Goal: Task Accomplishment & Management: Manage account settings

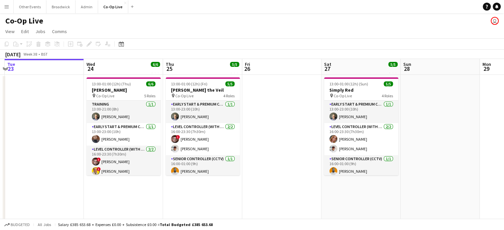
scroll to position [0, 232]
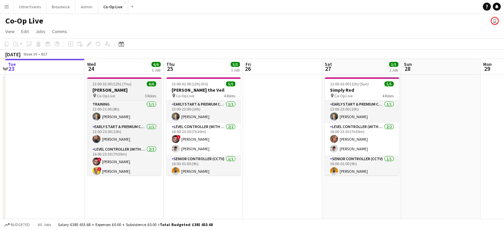
click at [143, 85] on div "13:00-01:00 (12h) (Thu) 6/6" at bounding box center [124, 84] width 74 height 5
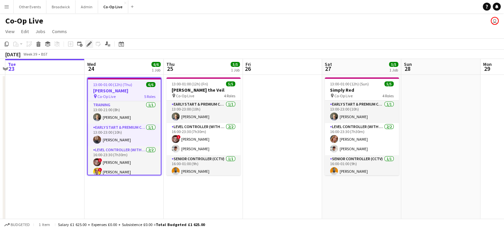
click at [90, 45] on icon "Edit" at bounding box center [89, 43] width 5 height 5
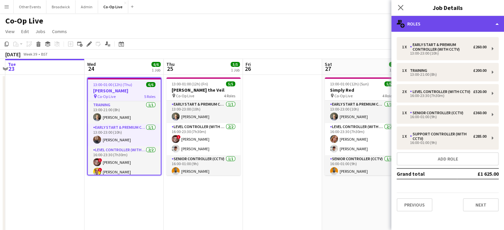
click at [492, 29] on div "multiple-users-add Roles" at bounding box center [448, 24] width 113 height 16
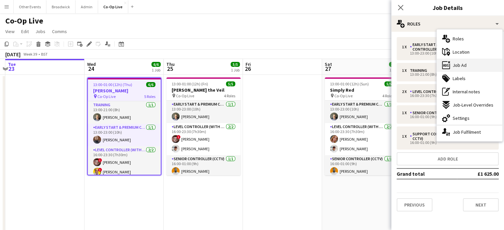
click at [469, 67] on div "ads-window Job Ad" at bounding box center [470, 65] width 66 height 13
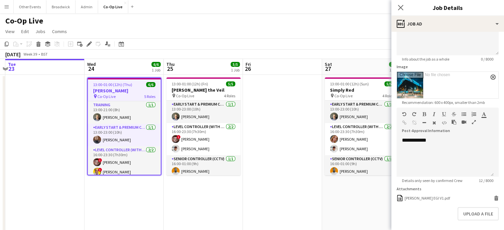
scroll to position [77, 0]
click at [417, 141] on div "**********" at bounding box center [445, 157] width 97 height 40
click at [455, 144] on div "**********" at bounding box center [445, 157] width 97 height 40
click at [494, 197] on icon at bounding box center [496, 197] width 4 height 2
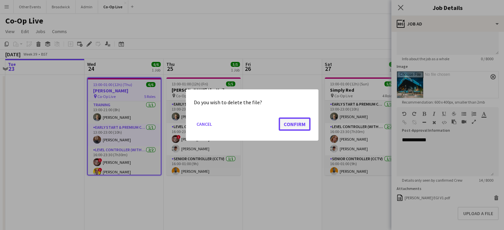
click at [300, 124] on button "Confirm" at bounding box center [295, 124] width 32 height 13
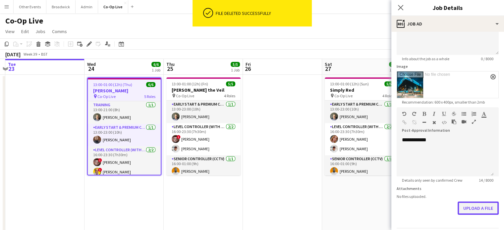
click at [469, 209] on button "Upload a file" at bounding box center [478, 208] width 41 height 13
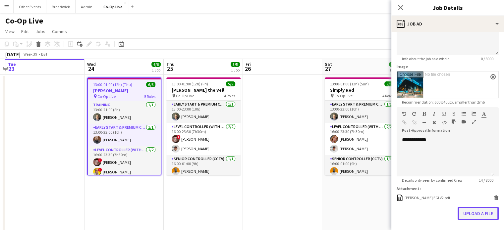
click at [473, 217] on button "Upload a file" at bounding box center [478, 213] width 41 height 13
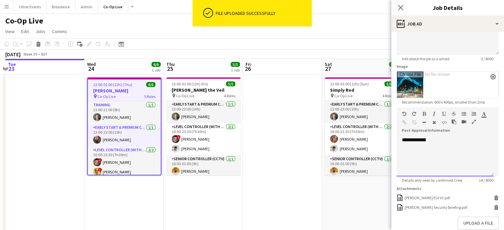
click at [413, 153] on div "**********" at bounding box center [445, 157] width 97 height 40
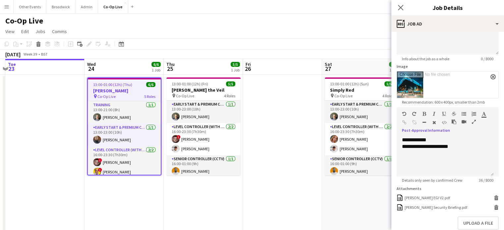
click at [359, 197] on app-date-cell "13:00-01:00 (12h) (Sun) 5/5 Simply Red pin Co-Op Live 4 Roles Early Start & Pre…" at bounding box center [361, 182] width 79 height 215
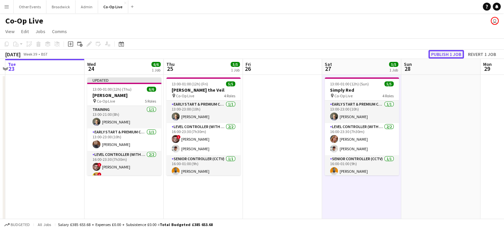
click at [445, 53] on button "Publish 1 job" at bounding box center [446, 54] width 35 height 9
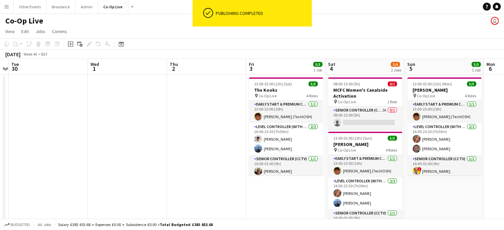
scroll to position [0, 151]
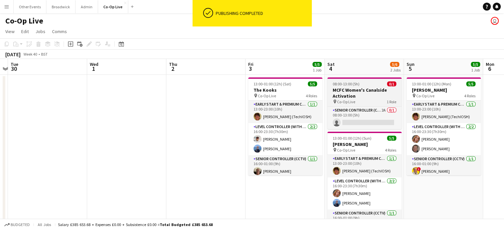
click at [365, 95] on h3 "MCFC Women's Canalside Activation" at bounding box center [365, 93] width 74 height 12
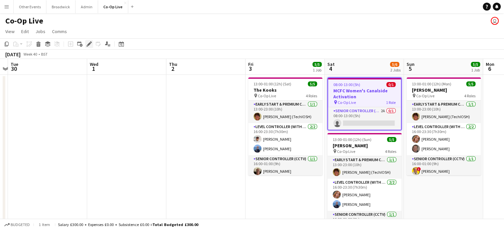
click at [91, 43] on icon "Edit" at bounding box center [89, 43] width 5 height 5
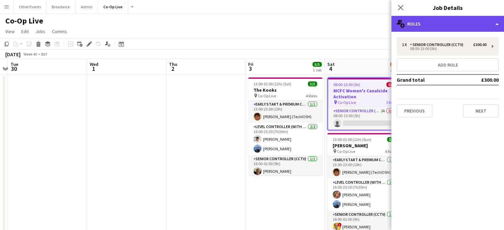
click at [462, 23] on div "multiple-users-add Roles" at bounding box center [448, 24] width 113 height 16
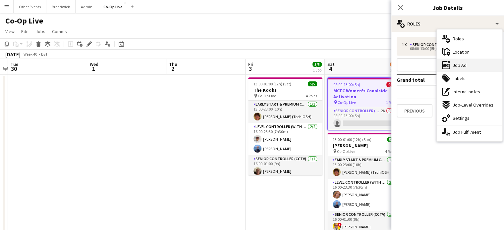
click at [455, 68] on div "ads-window Job Ad" at bounding box center [470, 65] width 66 height 13
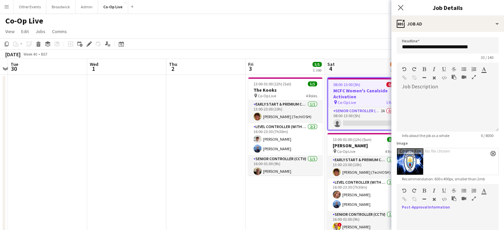
click at [426, 219] on div at bounding box center [448, 234] width 102 height 40
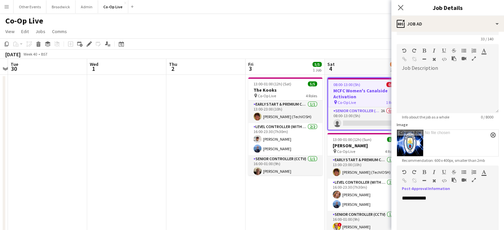
scroll to position [98, 0]
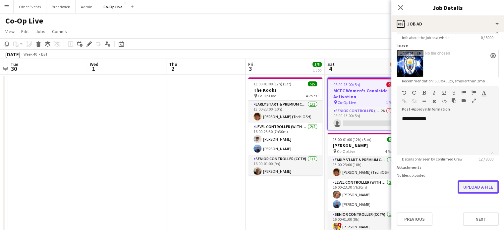
click at [487, 188] on button "Upload a file" at bounding box center [478, 187] width 41 height 13
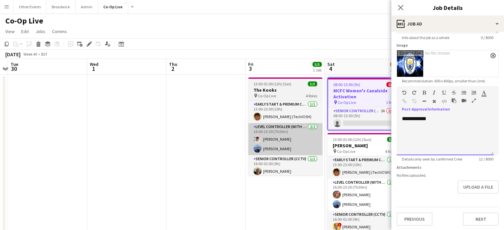
drag, startPoint x: 454, startPoint y: 116, endPoint x: 272, endPoint y: 135, distance: 183.0
click at [272, 135] on body "Menu Boards Boards Boards All jobs Status Workforce Workforce My Workforce Recr…" at bounding box center [252, 150] width 504 height 301
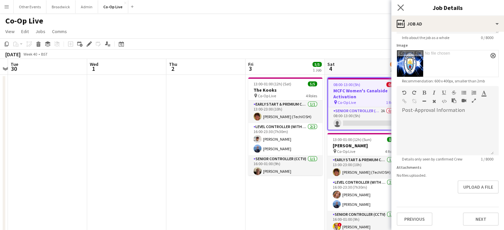
click at [397, 9] on app-icon "Close pop-in" at bounding box center [401, 8] width 10 height 10
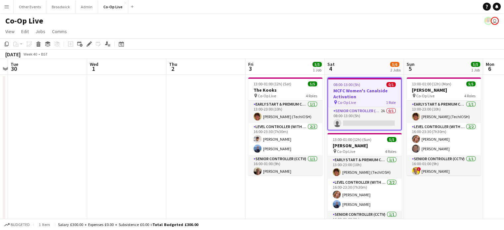
click at [249, 45] on app-toolbar "Copy Paste Paste Ctrl+V Paste with crew Ctrl+Shift+V Paste linked Job [GEOGRAPH…" at bounding box center [252, 43] width 504 height 11
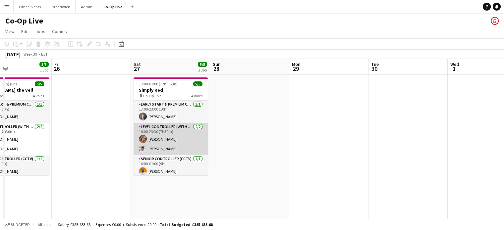
scroll to position [0, 186]
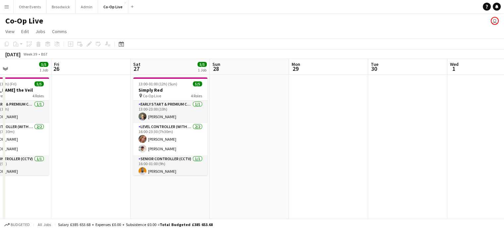
click at [196, 33] on app-page-menu "View Day view expanded Day view collapsed Month view Date picker Jump to [DATE]…" at bounding box center [252, 32] width 504 height 13
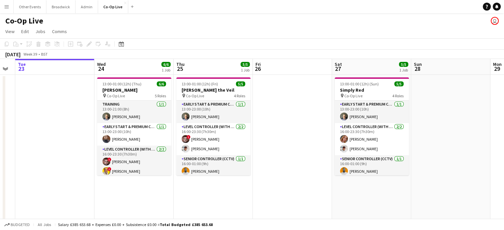
scroll to position [0, 144]
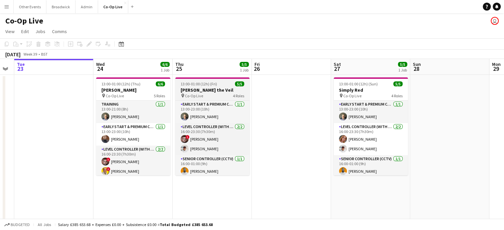
click at [207, 95] on div "pin Co-Op Live 4 Roles" at bounding box center [212, 95] width 74 height 5
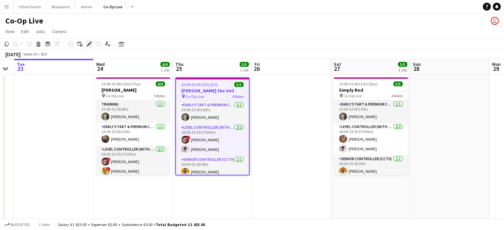
click at [89, 46] on icon "Edit" at bounding box center [89, 43] width 5 height 5
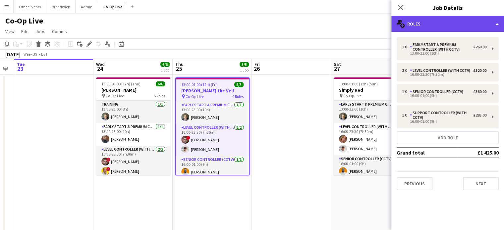
click at [476, 31] on div "multiple-users-add Roles" at bounding box center [448, 24] width 113 height 16
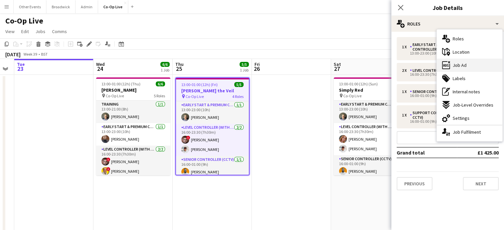
click at [462, 60] on div "ads-window Job Ad" at bounding box center [470, 65] width 66 height 13
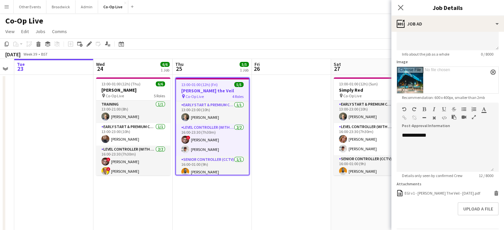
scroll to position [87, 0]
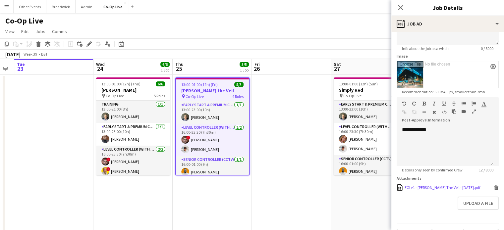
click at [400, 188] on icon at bounding box center [401, 188] width 2 height 1
click at [401, 5] on icon "Close pop-in" at bounding box center [401, 7] width 6 height 6
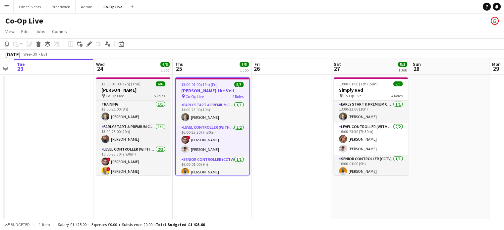
click at [132, 86] on span "13:00-01:00 (12h) (Thu)" at bounding box center [120, 84] width 39 height 5
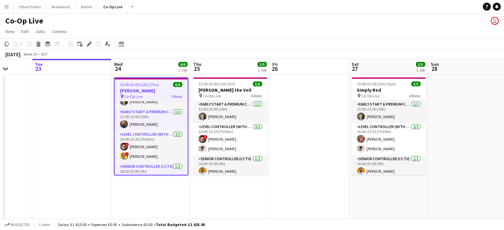
scroll to position [16, 0]
click at [201, 34] on app-page-menu "View Day view expanded Day view collapsed Month view Date picker Jump to [DATE]…" at bounding box center [252, 32] width 504 height 13
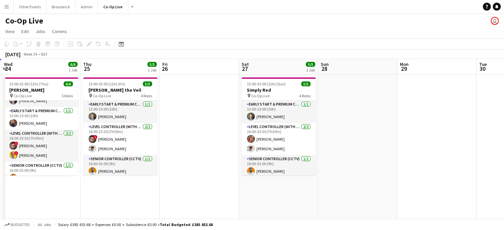
scroll to position [0, 235]
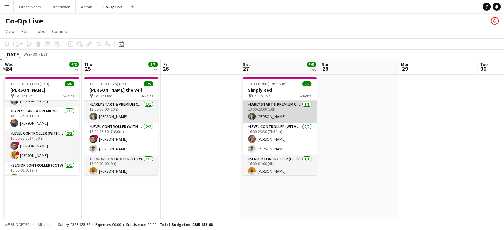
click at [252, 117] on app-user-avatar at bounding box center [252, 117] width 8 height 8
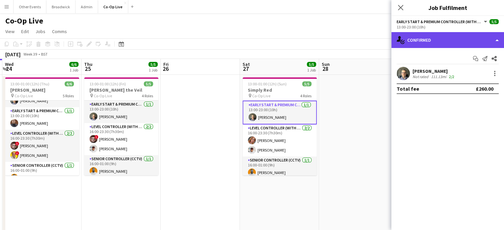
click at [451, 41] on div "single-neutral-actions-check-2 Confirmed" at bounding box center [448, 40] width 113 height 16
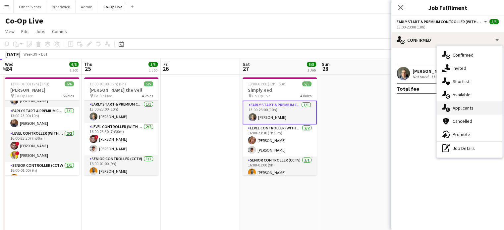
click at [460, 104] on div "single-neutral-actions-information Applicants" at bounding box center [470, 107] width 66 height 13
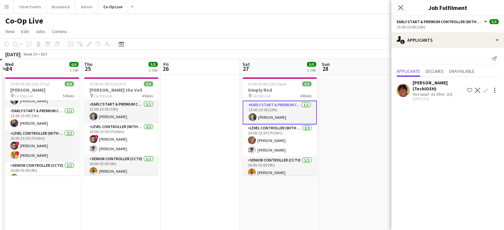
click at [311, 26] on app-page-menu "View Day view expanded Day view collapsed Month view Date picker Jump to [DATE]…" at bounding box center [252, 32] width 504 height 13
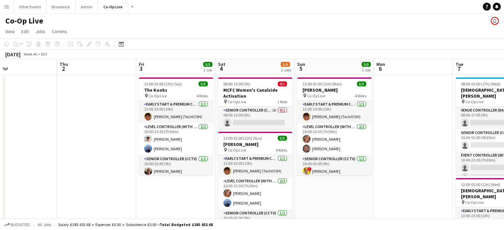
scroll to position [0, 261]
